Goal: Task Accomplishment & Management: Use online tool/utility

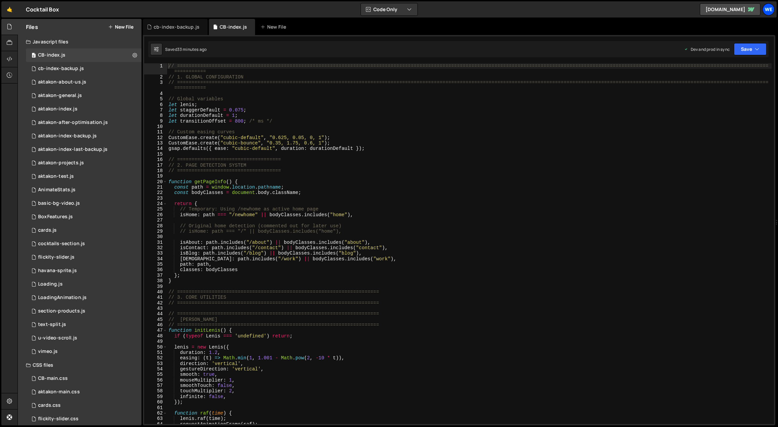
click at [769, 12] on div "We" at bounding box center [769, 9] width 12 height 12
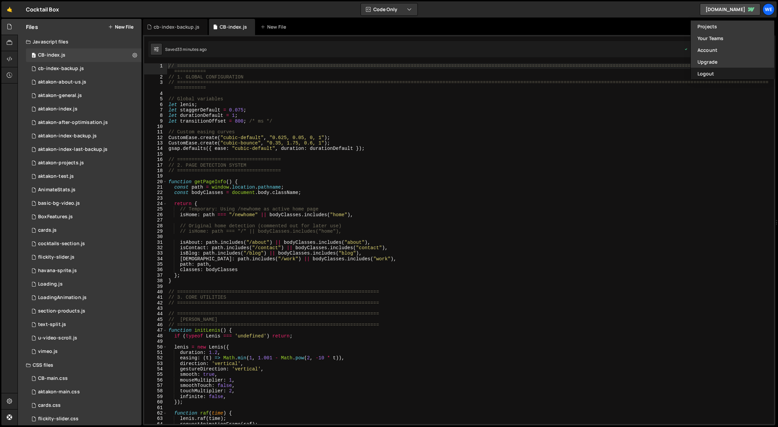
click at [708, 73] on button "Logout" at bounding box center [733, 74] width 84 height 12
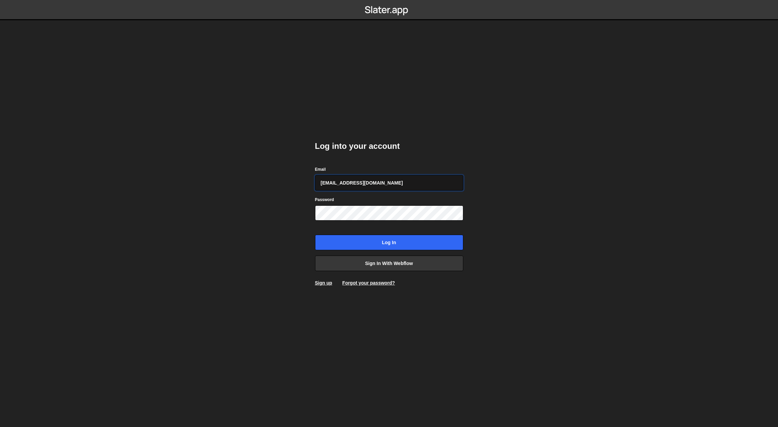
click at [378, 183] on input "gdtsonev@gmail.com" at bounding box center [389, 183] width 148 height 16
type input "georgi@branda.bg"
click at [387, 241] on input "Log in" at bounding box center [389, 243] width 148 height 16
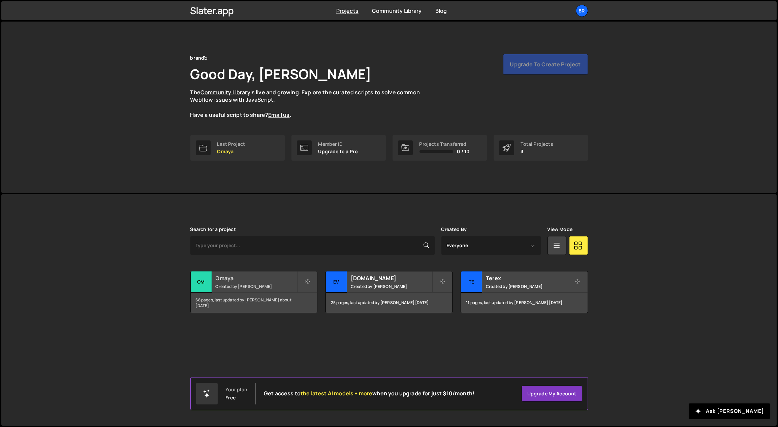
click at [237, 289] on div "Omaya Created by [PERSON_NAME]" at bounding box center [254, 282] width 126 height 21
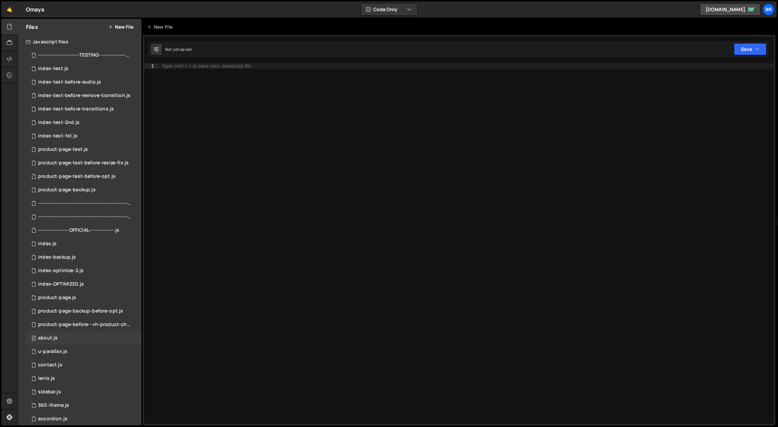
click at [74, 338] on div "0 about.js 0" at bounding box center [84, 338] width 116 height 13
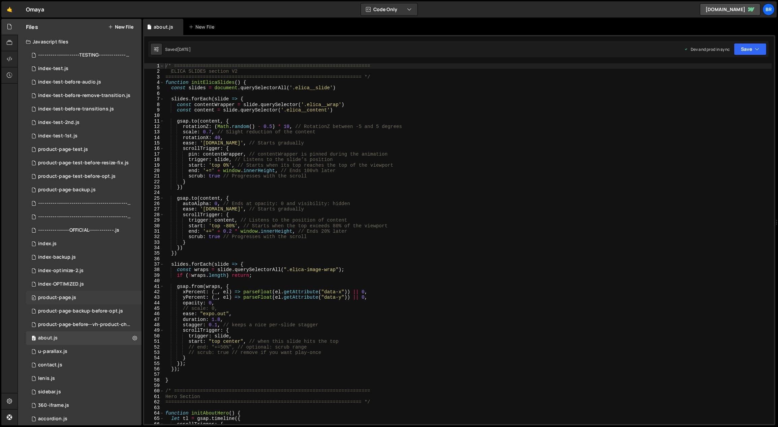
click at [77, 298] on div "0 product-page.js 0" at bounding box center [84, 297] width 116 height 13
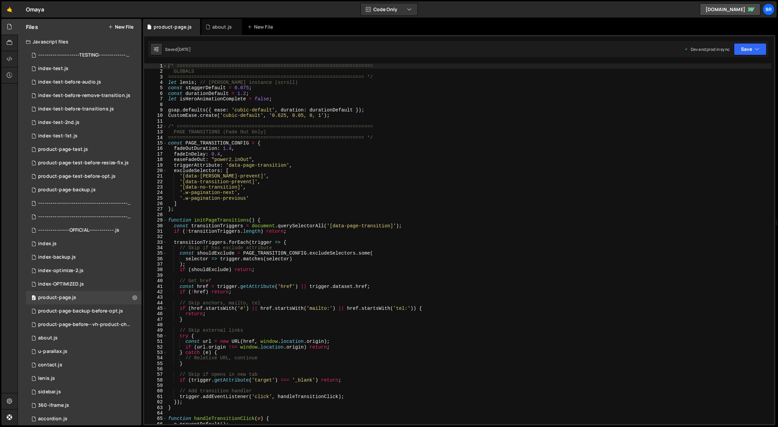
click at [418, 191] on div "/* ==================================================================== GLOBALS…" at bounding box center [469, 249] width 605 height 372
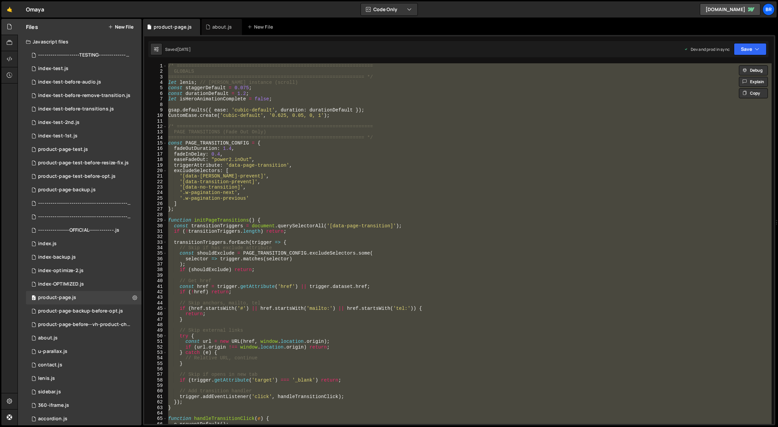
click at [252, 111] on div "/* ==================================================================== GLOBALS…" at bounding box center [469, 243] width 605 height 361
type textarea "gsap.defaults({ ease: 'cubic-default', duration: durationDefault });"
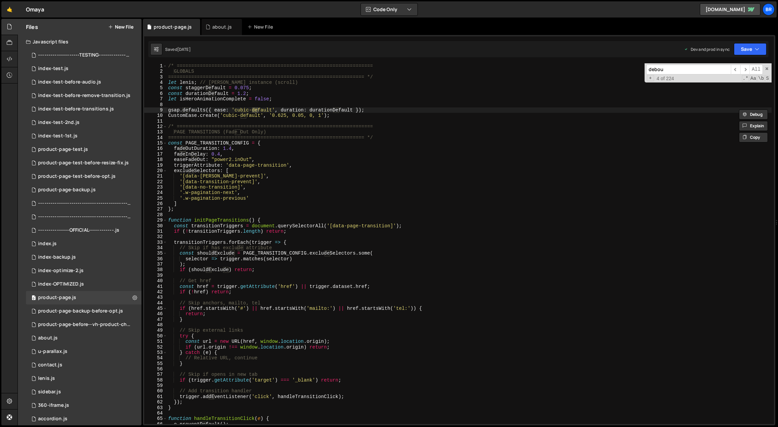
scroll to position [8311, 0]
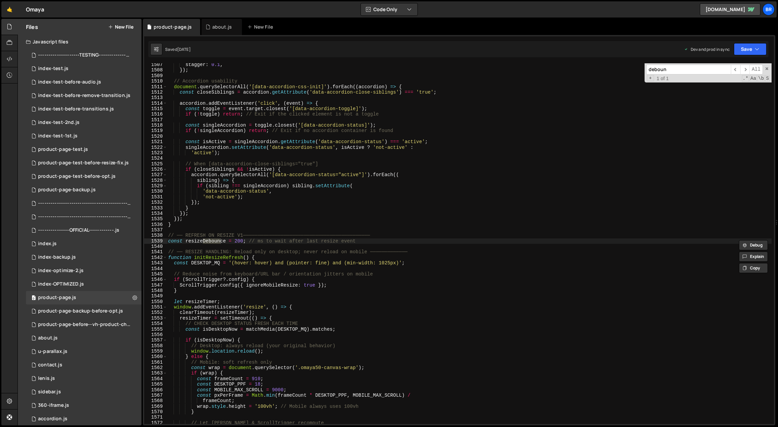
type input "deboun"
click at [297, 290] on div "stagger : 0.1 , }) ; // Accordion usability document . querySelectorAll ( '[dat…" at bounding box center [469, 248] width 605 height 372
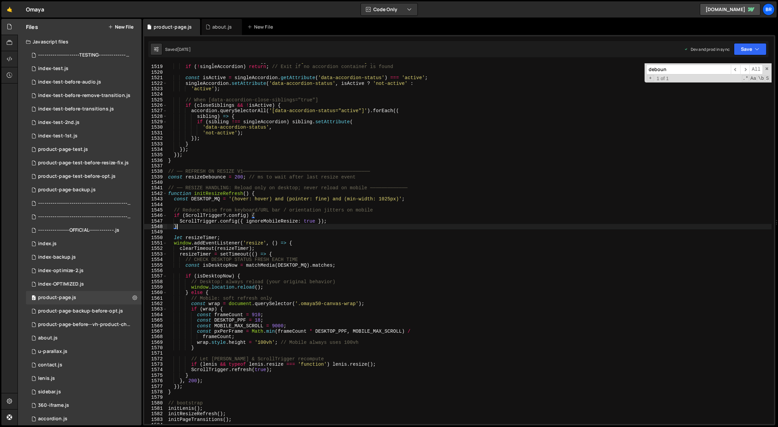
scroll to position [8381, 0]
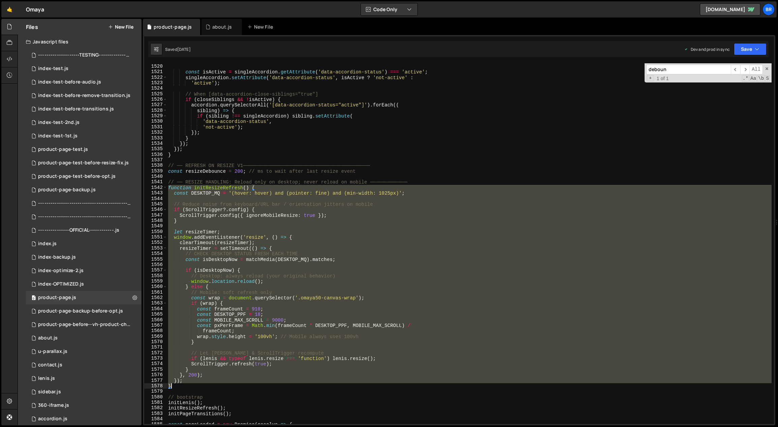
drag, startPoint x: 169, startPoint y: 188, endPoint x: 206, endPoint y: 386, distance: 201.3
click at [206, 386] on div "if ( ! singleAccordion ) return ; // Exit if no accordion container is found co…" at bounding box center [469, 244] width 605 height 372
type textarea "// }); // }"
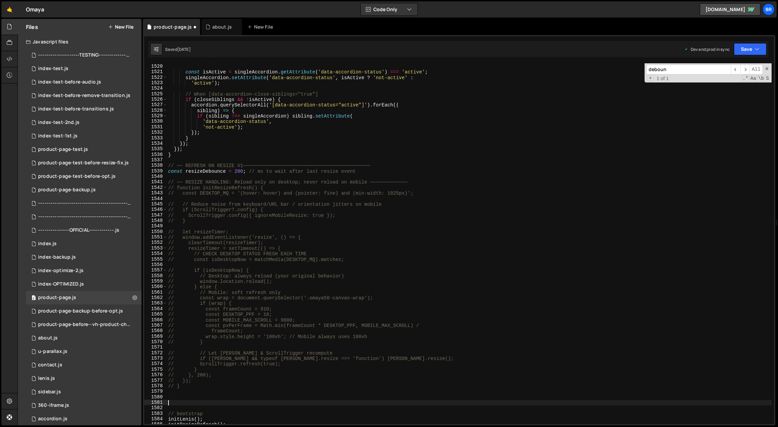
paste textarea "}"
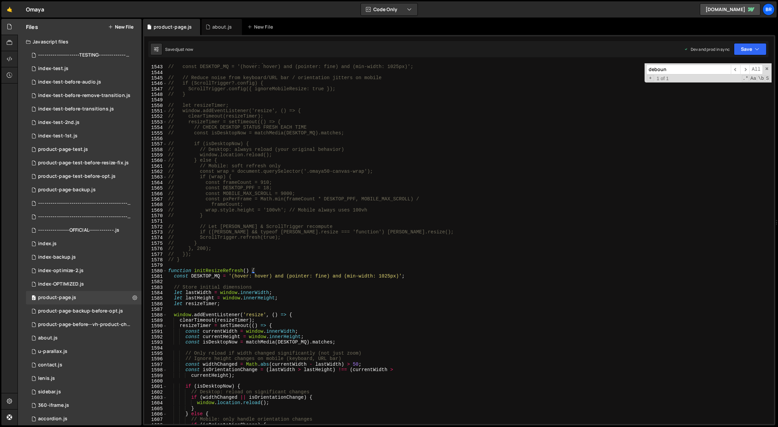
scroll to position [8607, 0]
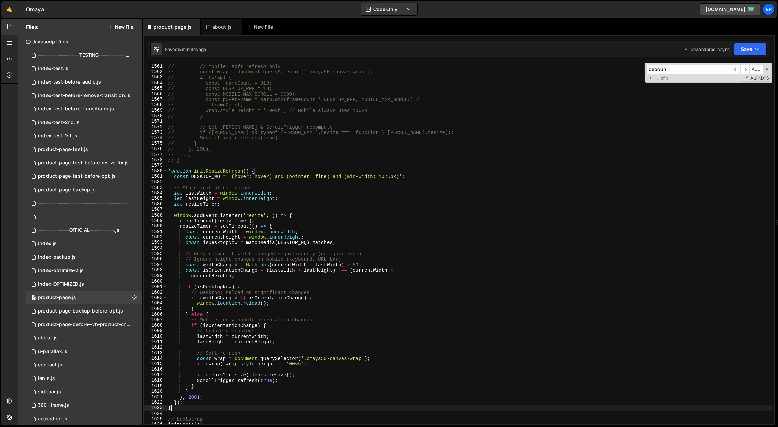
click at [386, 331] on div "// } else { // // Mobile: soft refresh only // const wrap = document.querySelec…" at bounding box center [469, 244] width 605 height 372
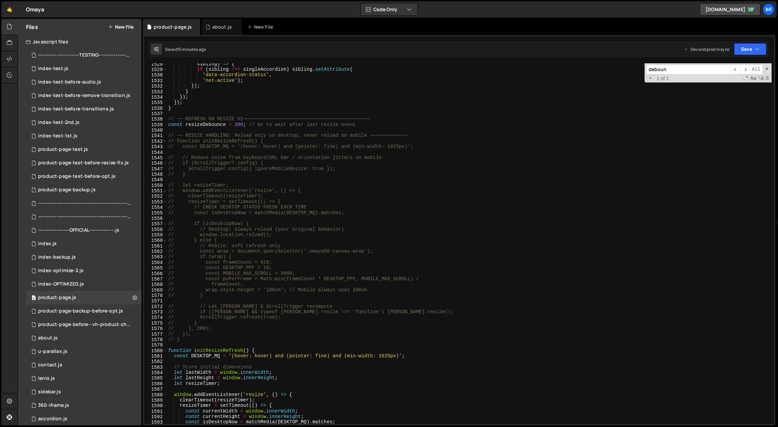
click at [246, 229] on div "sibling ) => { if ( sibling !== singleAccordion ) sibling . setAttribute ( 'dat…" at bounding box center [469, 247] width 605 height 372
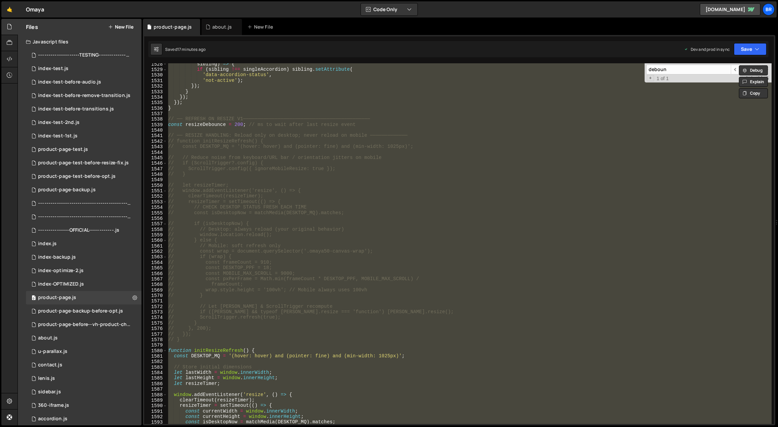
click at [244, 330] on div "sibling ) => { if ( sibling !== singleAccordion ) sibling . setAttribute ( 'dat…" at bounding box center [469, 243] width 605 height 361
type textarea "// }, 200);"
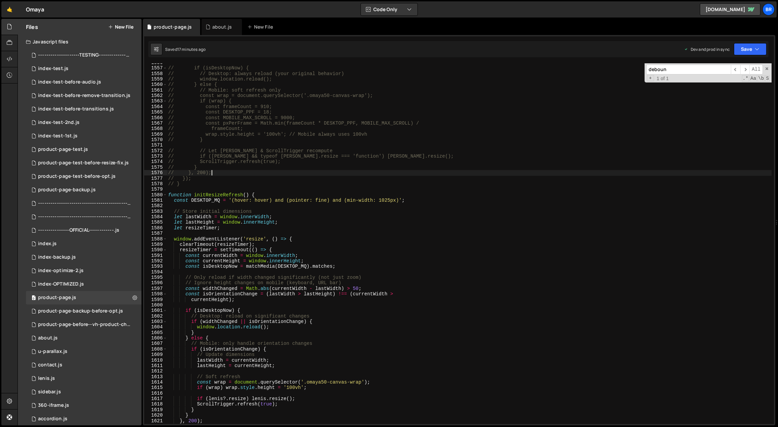
scroll to position [8655, 0]
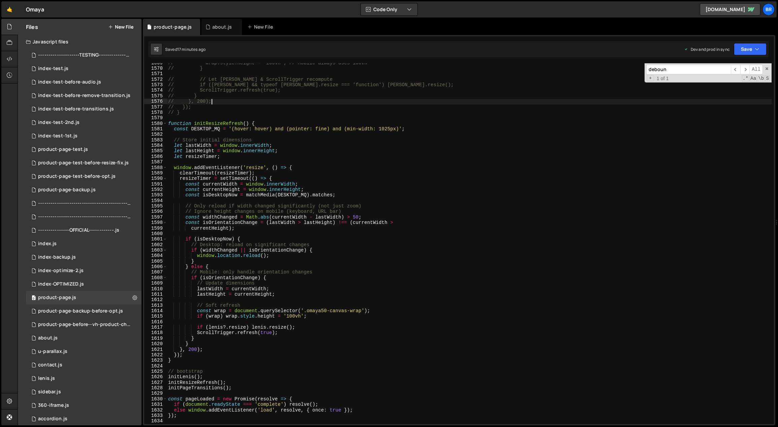
click at [195, 366] on div "// wrap.style.height = '100vh'; // Mobile always uses 100vh // } // // Let [PER…" at bounding box center [469, 246] width 605 height 372
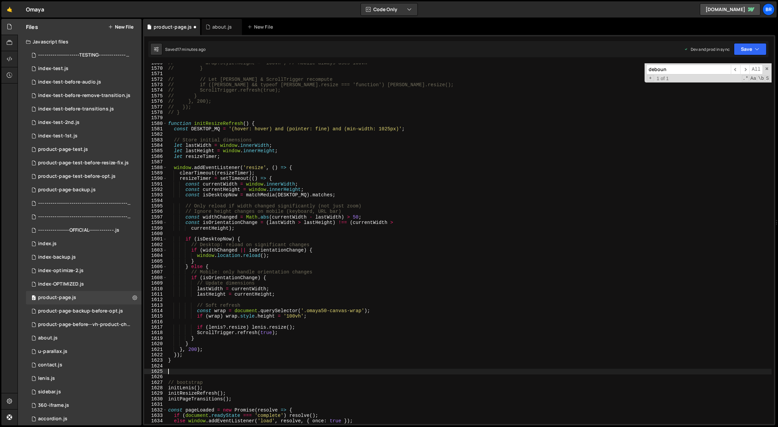
paste textarea "}"
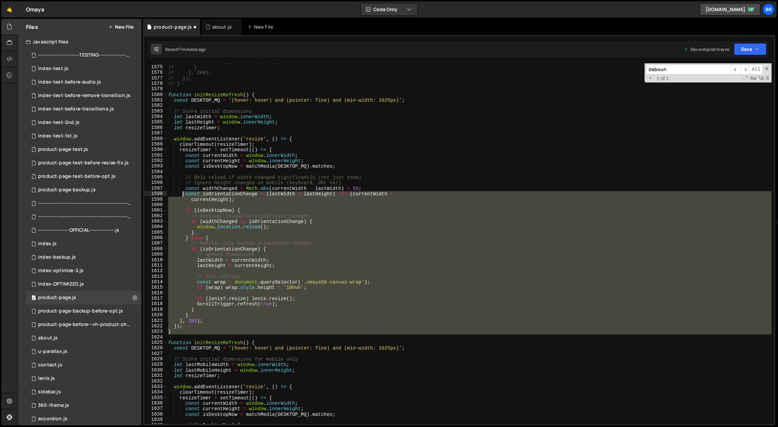
scroll to position [8677, 0]
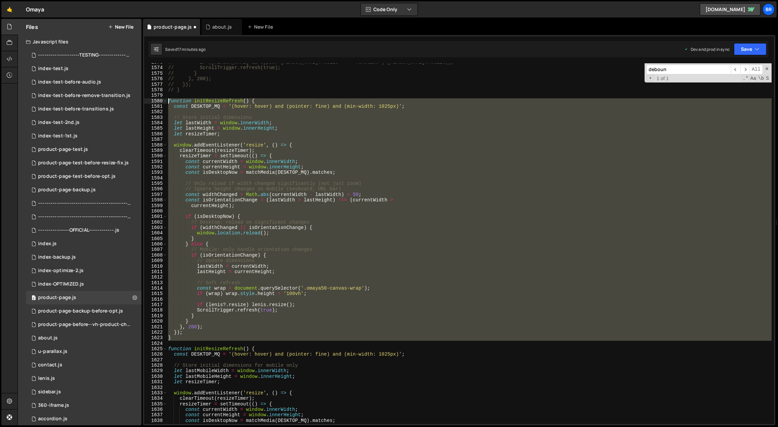
drag, startPoint x: 189, startPoint y: 219, endPoint x: 166, endPoint y: 101, distance: 119.7
click at [166, 101] on div "} 1573 1574 1575 1576 1577 1578 1579 1580 1581 1582 1583 1584 1585 1586 1587 15…" at bounding box center [459, 243] width 630 height 361
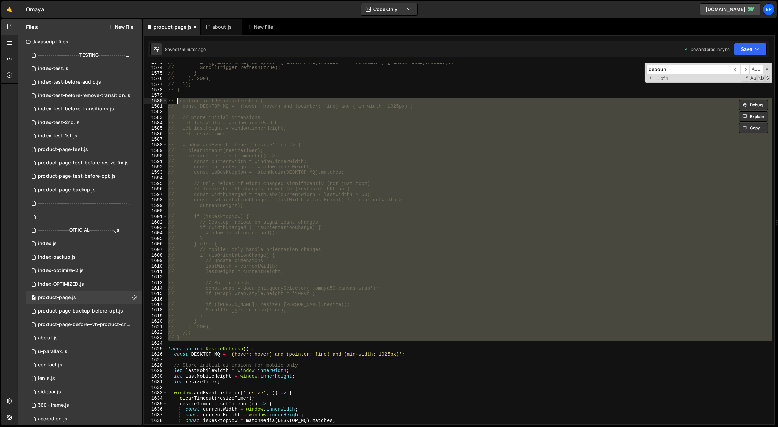
type textarea "// function initResizeRefresh() { // const DESKTOP_MQ = '(hover: hover) and (po…"
click at [253, 212] on div "// if ([PERSON_NAME] && typeof [PERSON_NAME].resize === 'function') [PERSON_NAM…" at bounding box center [469, 243] width 605 height 361
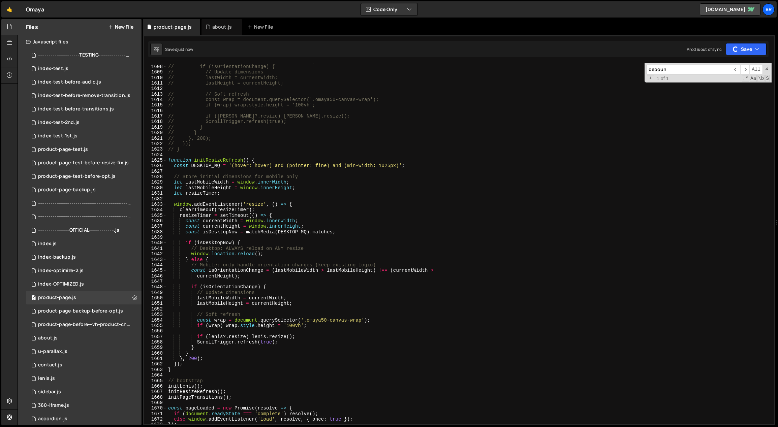
scroll to position [8796, 0]
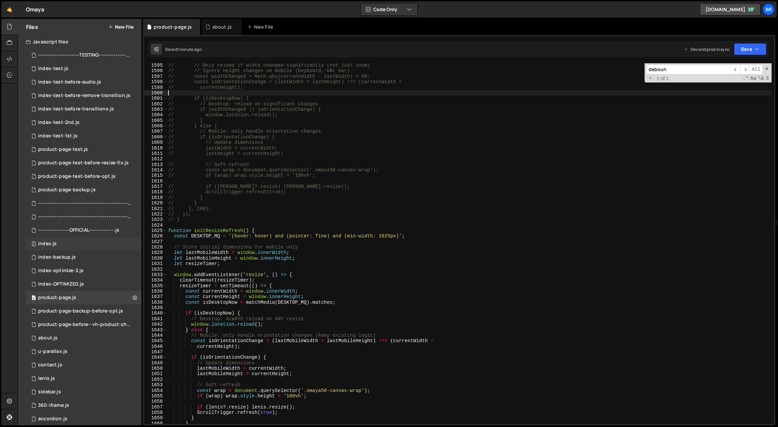
click at [70, 246] on div "0 index.js 0" at bounding box center [84, 243] width 116 height 13
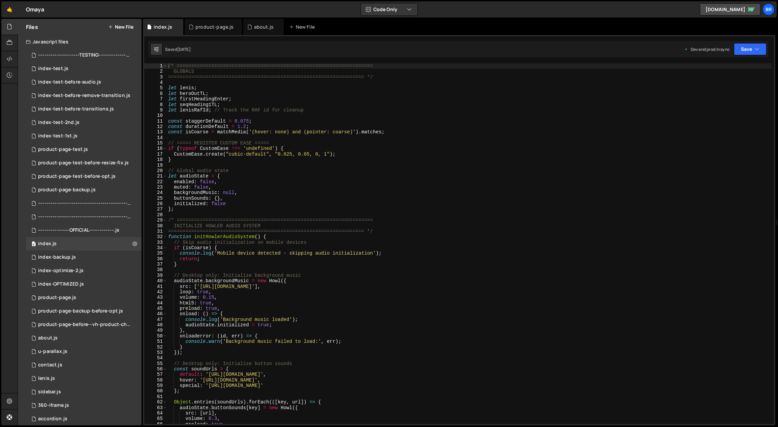
scroll to position [1664, 0]
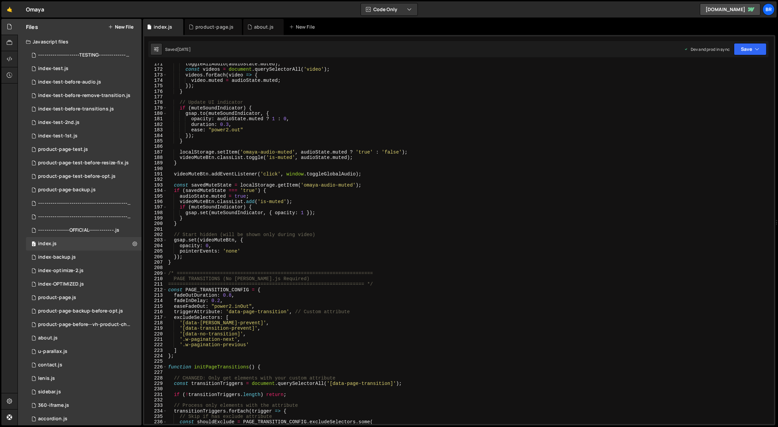
click at [319, 341] on div "toggleAllAudio ( audioState . muted ) ; const videos = document . querySelector…" at bounding box center [469, 247] width 605 height 372
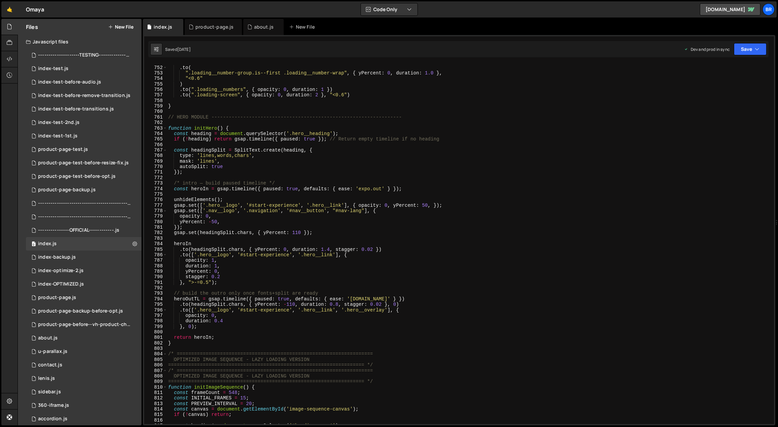
scroll to position [4389, 0]
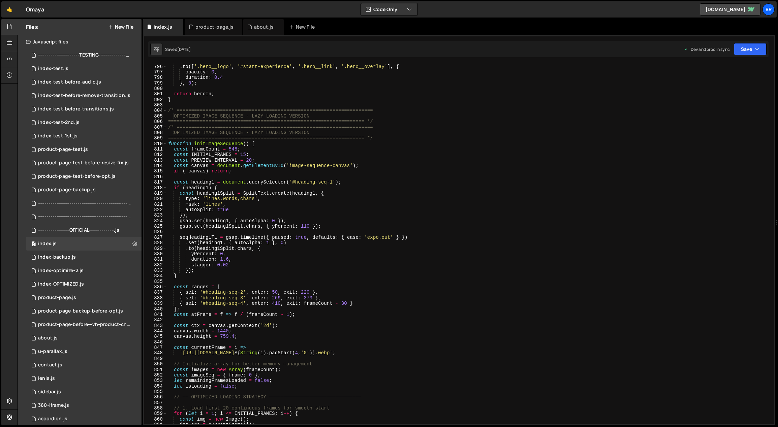
click at [317, 355] on div ". to ( headingSplit . chars , { yPercent : - 110 , duration : 0.8 , stagger : 0…" at bounding box center [469, 244] width 605 height 372
type textarea "`https://[DOMAIN_NAME]/philosophy-img-final/frame_${String(i).padStart(4,'0')}.…"
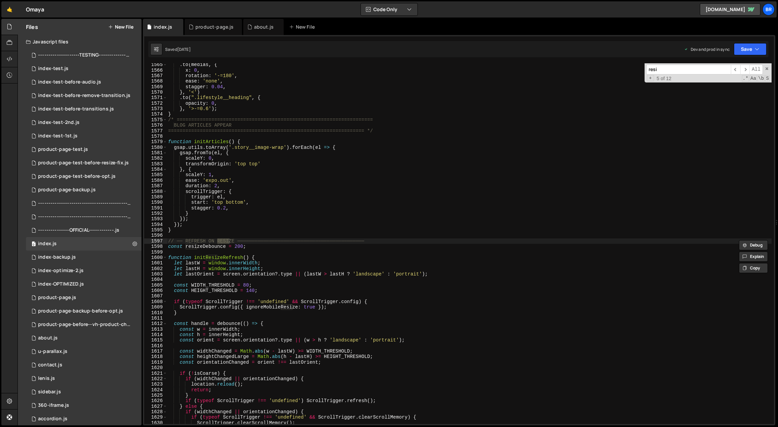
scroll to position [8631, 0]
type input "resize"
click at [747, 67] on span "​" at bounding box center [744, 70] width 9 height 10
click at [430, 200] on div ". to ( medias , { x : 0 , rotation : '-=180' , ease : 'none' , stagger : 0.04 ,…" at bounding box center [469, 248] width 605 height 372
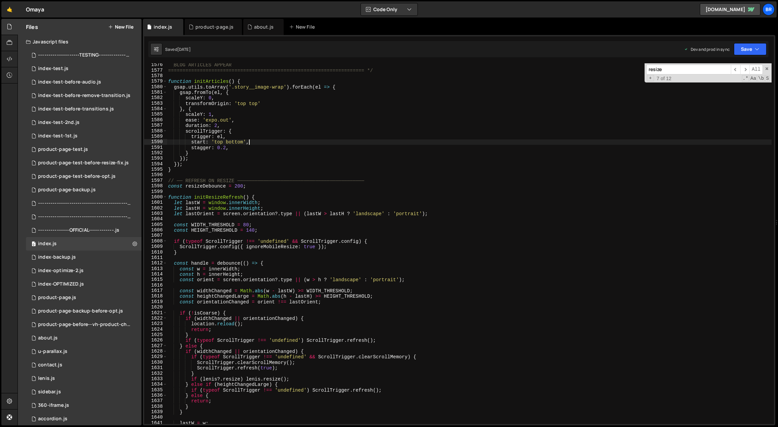
scroll to position [8727, 0]
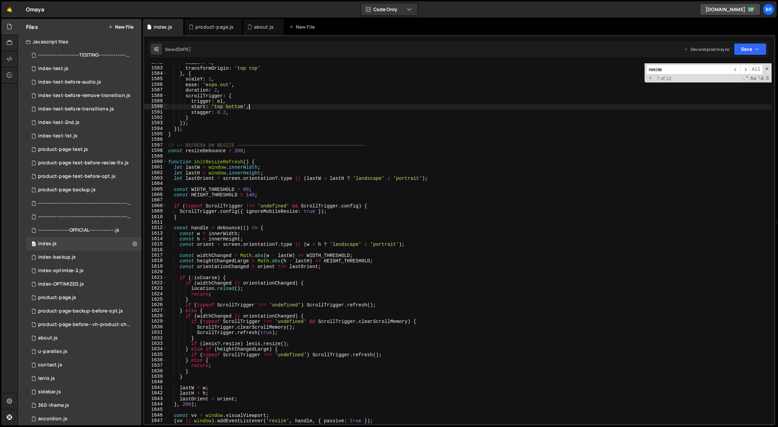
click at [294, 245] on div "scaleY : 0 , transformOrigin : 'top top' } , { scaleY : 1 , ease : 'expo.out' ,…" at bounding box center [469, 246] width 605 height 372
click at [303, 255] on div "scaleY : 0 , transformOrigin : 'top top' } , { scaleY : 1 , ease : 'expo.out' ,…" at bounding box center [469, 246] width 605 height 372
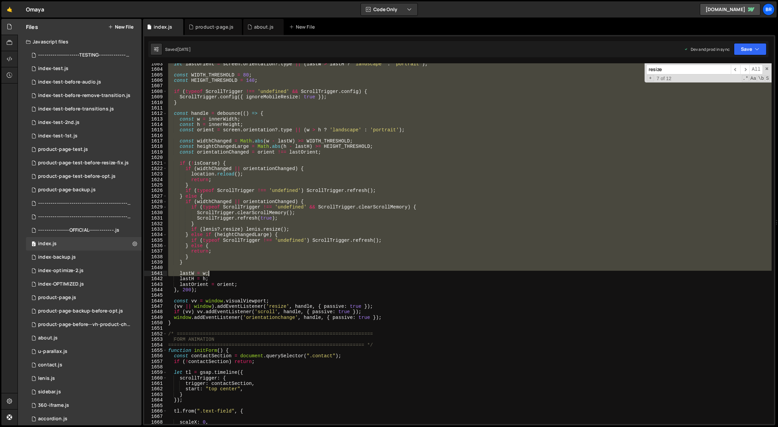
scroll to position [8920, 0]
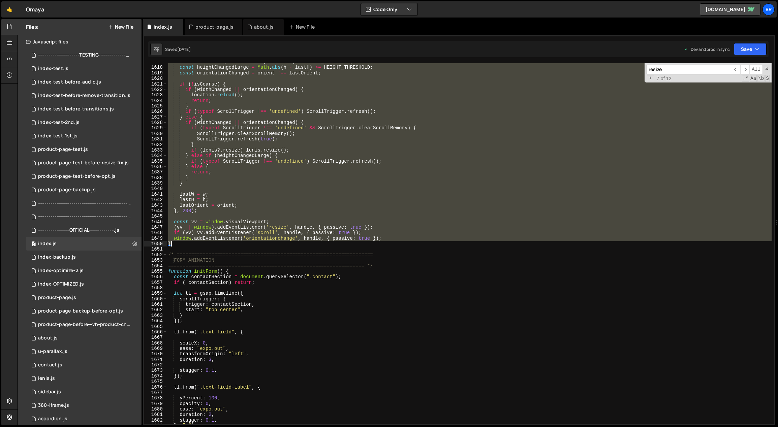
drag, startPoint x: 167, startPoint y: 143, endPoint x: 331, endPoint y: 244, distance: 192.3
click at [331, 244] on div "const widthChanged = Math . abs ( w - lastW ) >= WIDTH_THRESHOLD ; const height…" at bounding box center [469, 245] width 605 height 372
click at [271, 321] on div "const widthChanged = Math . abs ( w - lastW ) >= WIDTH_THRESHOLD ; const height…" at bounding box center [469, 245] width 605 height 372
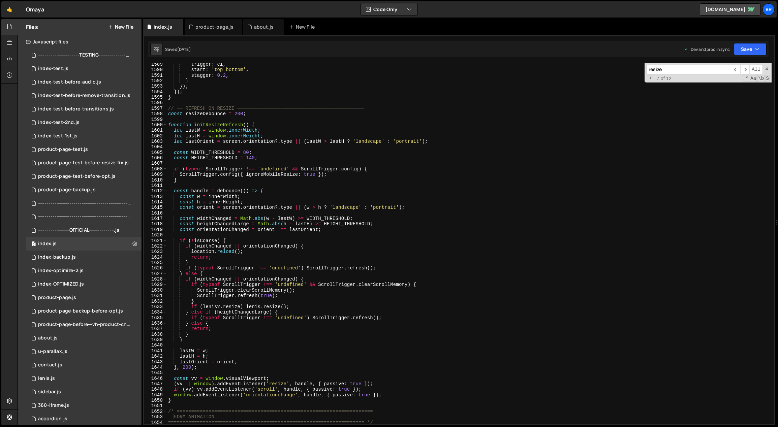
scroll to position [8893, 0]
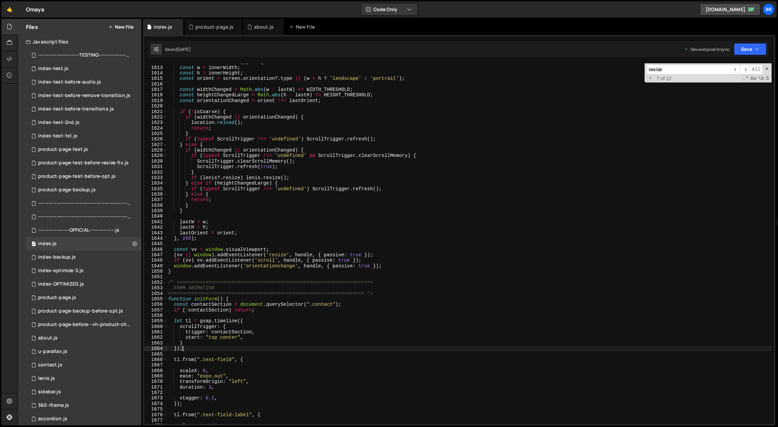
click at [216, 273] on div "const handle = debounce (( ) => { const w = innerWidth ; const h = innerHeight …" at bounding box center [469, 245] width 605 height 372
type textarea "}"
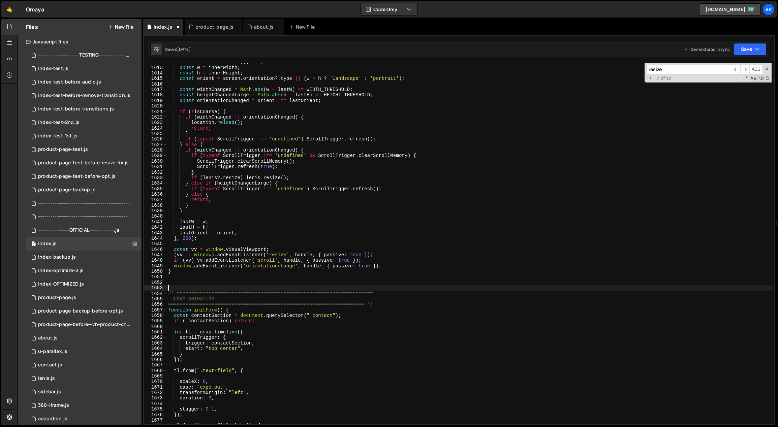
paste textarea "}"
type textarea "}"
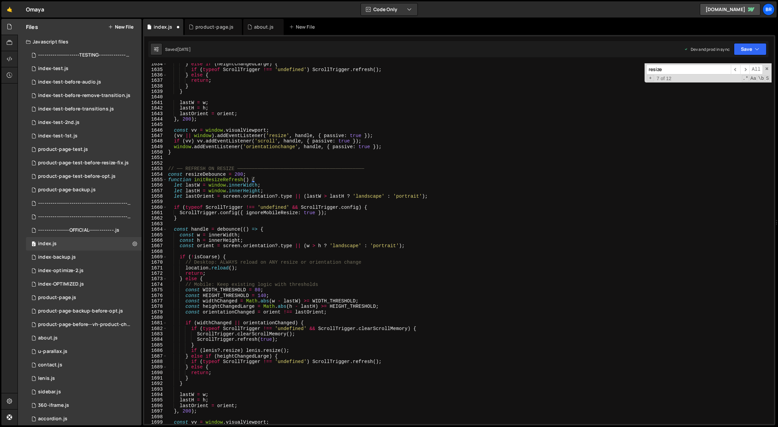
scroll to position [8989, 0]
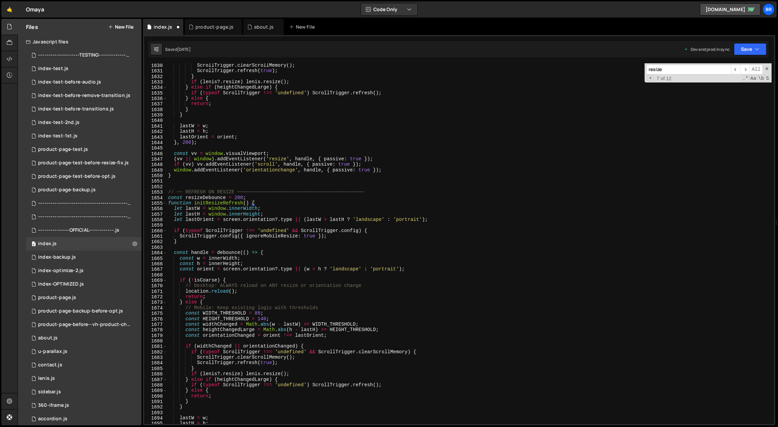
click at [188, 187] on div "ScrollTrigger . clearScrollMemory ( ) ; ScrollTrigger . refresh ( true ) ; } if…" at bounding box center [469, 249] width 605 height 372
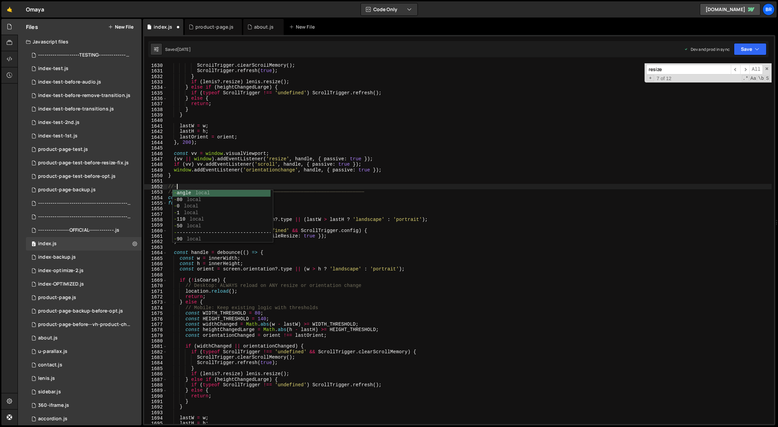
scroll to position [0, 0]
click at [218, 192] on div "---- -------------------------------------------------------------- local ---- …" at bounding box center [222, 223] width 98 height 66
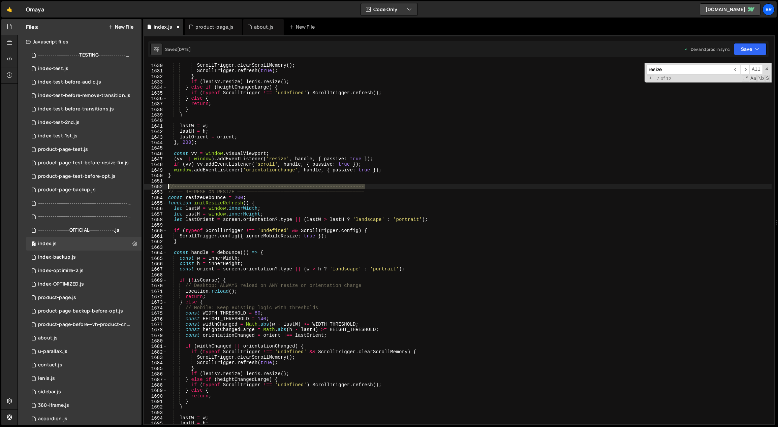
drag, startPoint x: 379, startPoint y: 186, endPoint x: 168, endPoint y: 188, distance: 211.0
click at [168, 188] on div "ScrollTrigger . clearScrollMemory ( ) ; ScrollTrigger . refresh ( true ) ; } if…" at bounding box center [469, 249] width 605 height 372
type textarea "//------------------------------------------------------------------"
click at [371, 185] on div "ScrollTrigger . clearScrollMemory ( ) ; ScrollTrigger . refresh ( true ) ; } if…" at bounding box center [469, 243] width 605 height 361
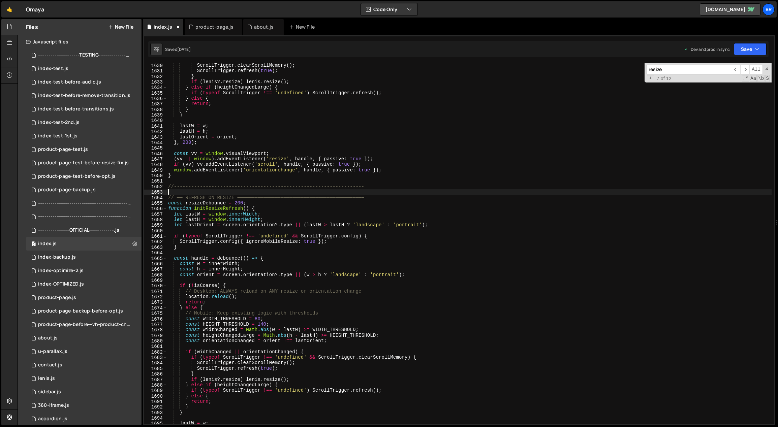
paste textarea "//------------------------------------------------------------------"
type textarea "//------------------------------------------------------------------"
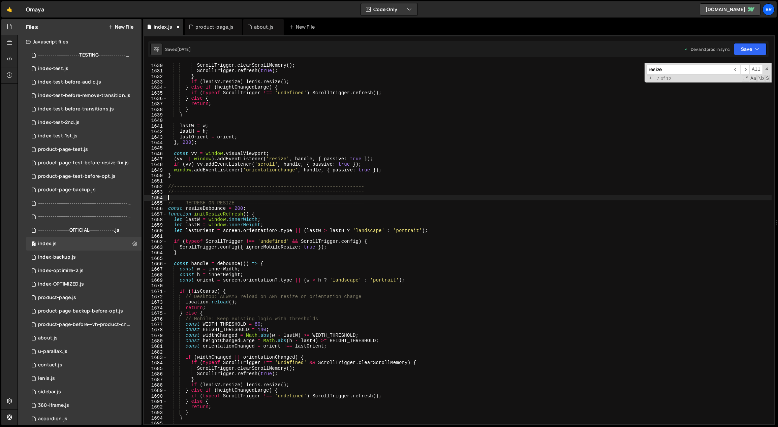
paste textarea "//------------------------------------------------------------------"
type textarea "//------------------------------------------------------------------"
click at [415, 181] on div "ScrollTrigger . clearScrollMemory ( ) ; ScrollTrigger . refresh ( true ) ; } if…" at bounding box center [469, 249] width 605 height 372
drag, startPoint x: 377, startPoint y: 192, endPoint x: 175, endPoint y: 191, distance: 202.5
click at [175, 191] on div "ScrollTrigger . clearScrollMemory ( ) ; ScrollTrigger . refresh ( true ) ; } if…" at bounding box center [469, 249] width 605 height 372
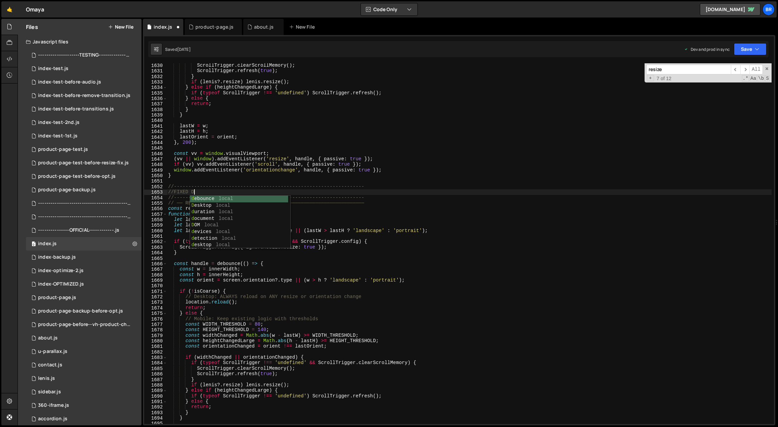
scroll to position [0, 2]
type textarea "//FIXED RESIZE"
click at [230, 148] on div "ScrollTrigger . clearScrollMemory ( ) ; ScrollTrigger . refresh ( true ) ; } if…" at bounding box center [469, 249] width 605 height 372
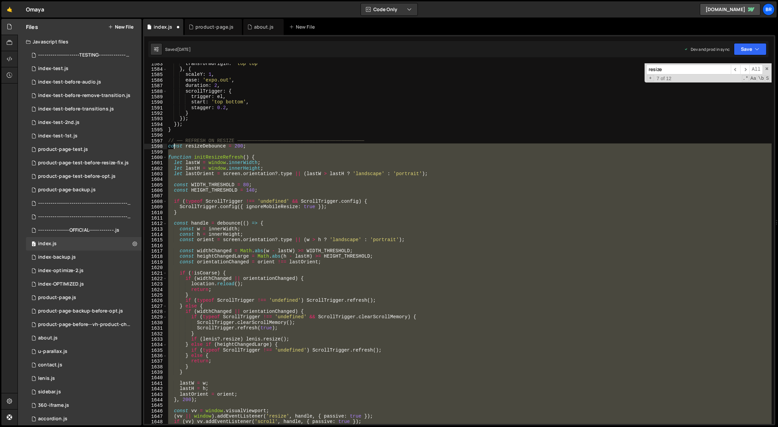
scroll to position [8731, 0]
drag, startPoint x: 172, startPoint y: 178, endPoint x: 167, endPoint y: 139, distance: 39.4
click at [167, 139] on div "transformOrigin : 'top top' } , { scaleY : 1 , ease : 'expo.out' , duration : 2…" at bounding box center [469, 247] width 605 height 372
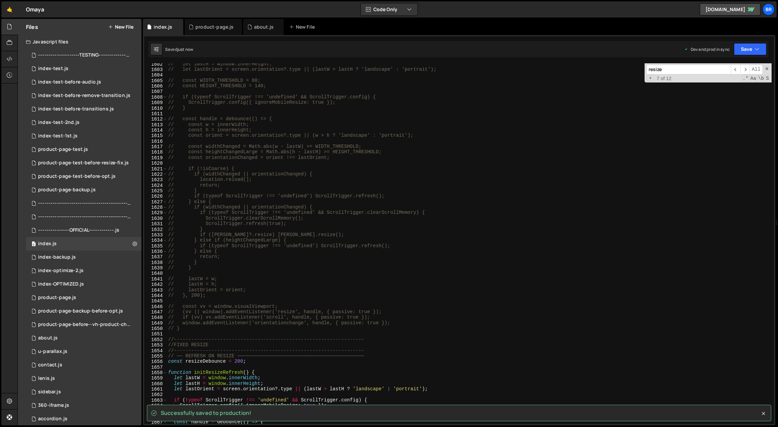
scroll to position [8842, 0]
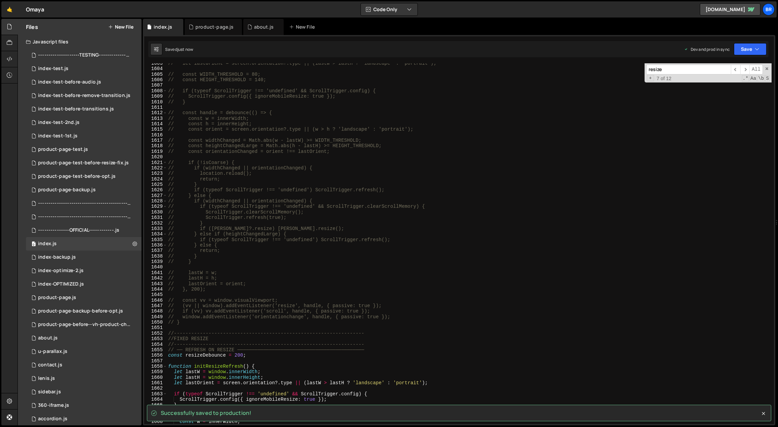
type textarea "// // ── REFRESH ON RESIZE ────────────────────────────────────────────"
